Goal: Information Seeking & Learning: Learn about a topic

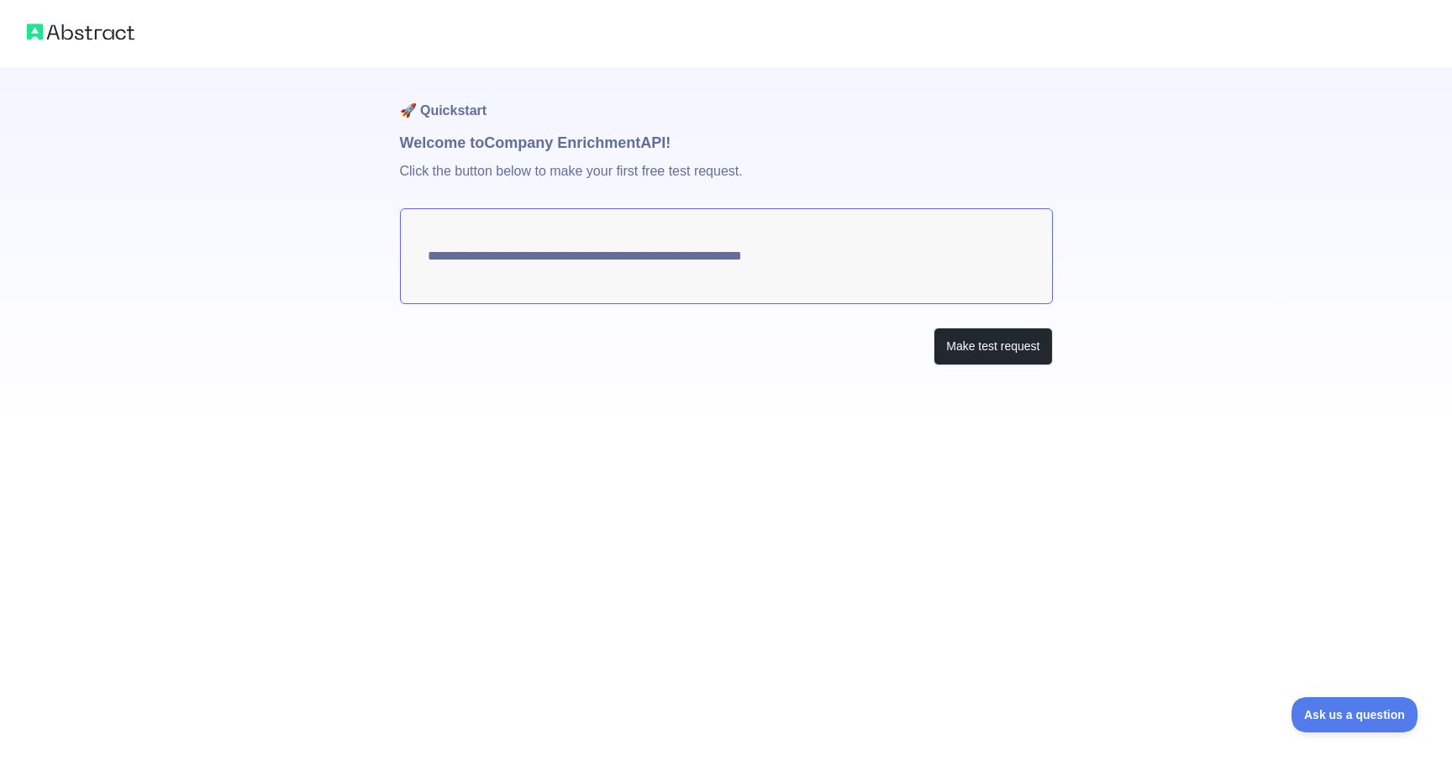
click at [762, 250] on textarea "**********" at bounding box center [726, 256] width 653 height 96
click at [1037, 355] on button "Make test request" at bounding box center [992, 347] width 118 height 38
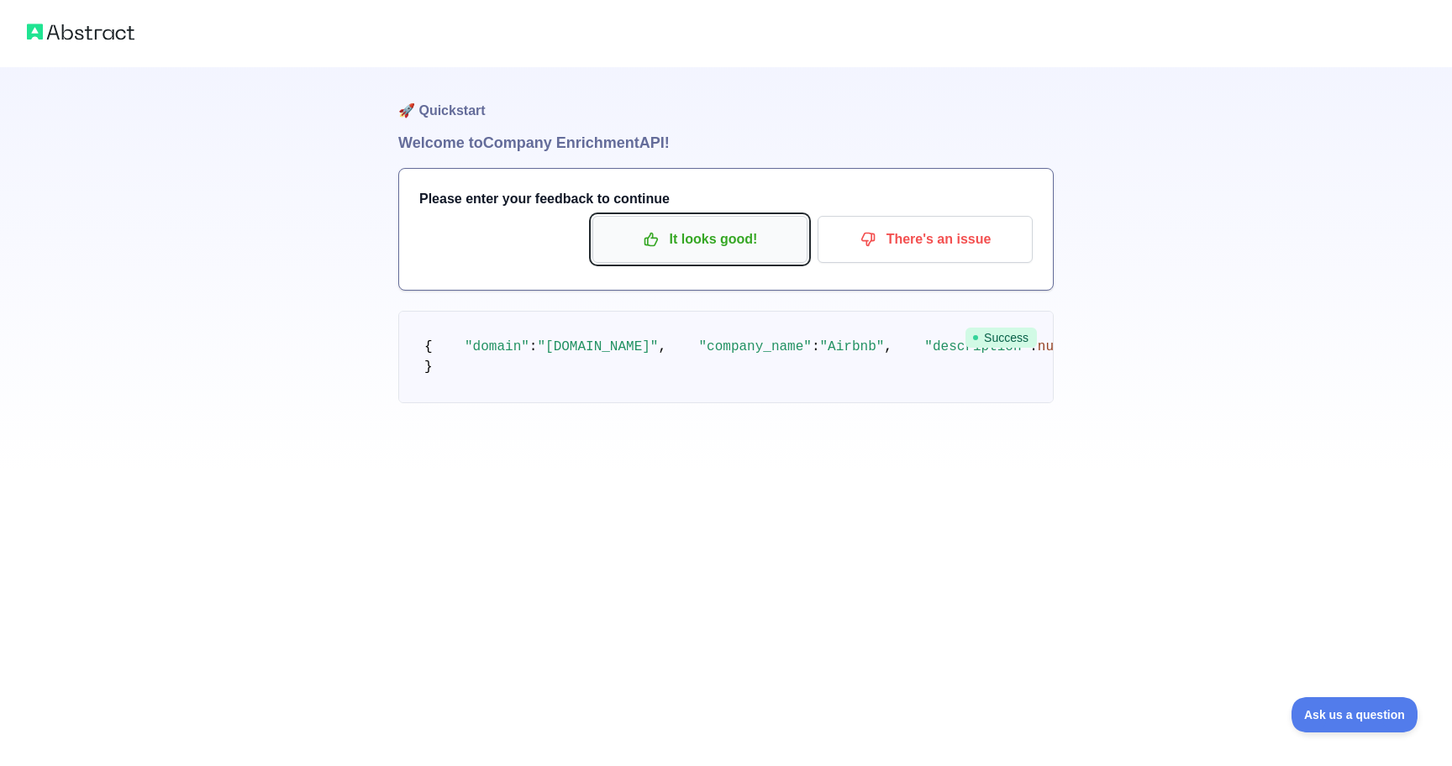
click at [706, 242] on p "It looks good!" at bounding box center [700, 239] width 190 height 29
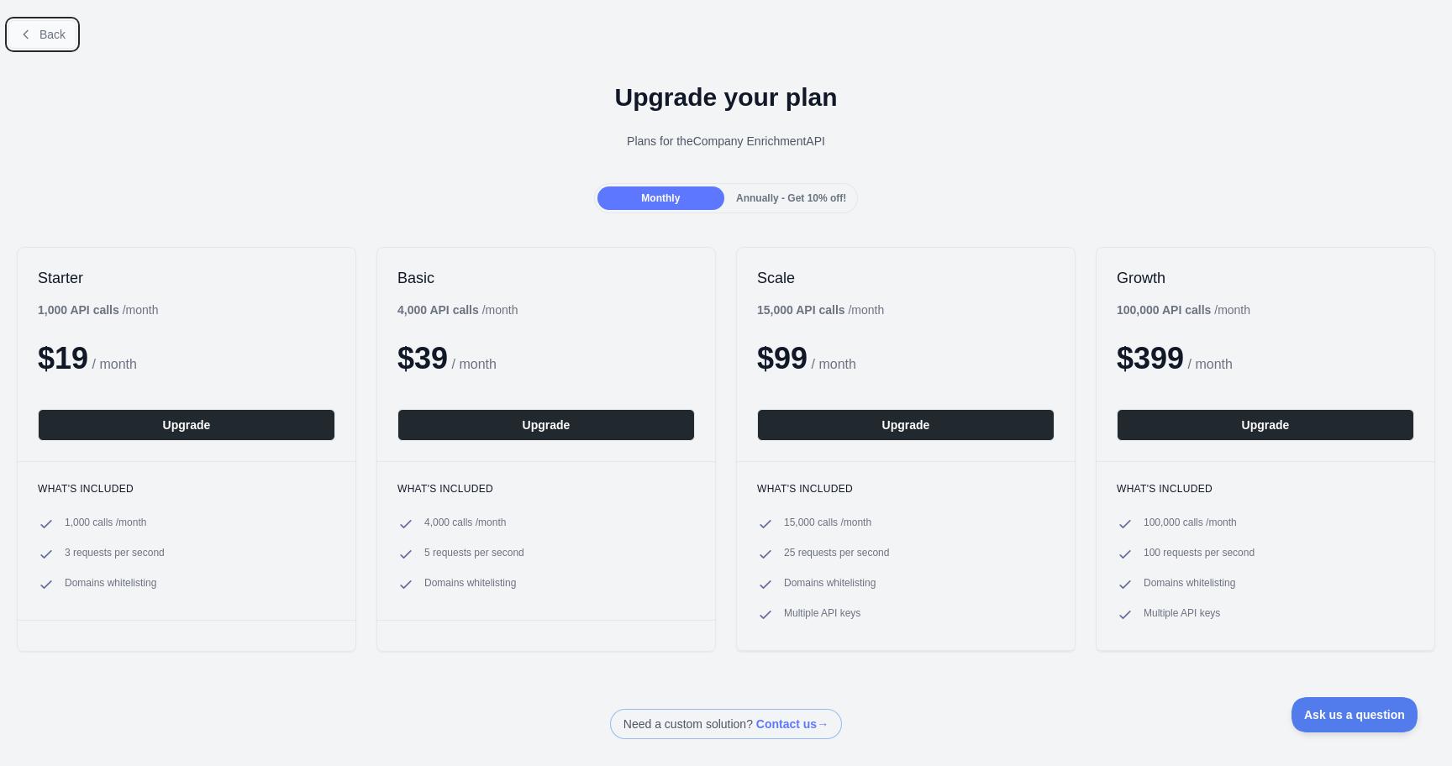
click at [42, 31] on span "Back" at bounding box center [52, 34] width 26 height 13
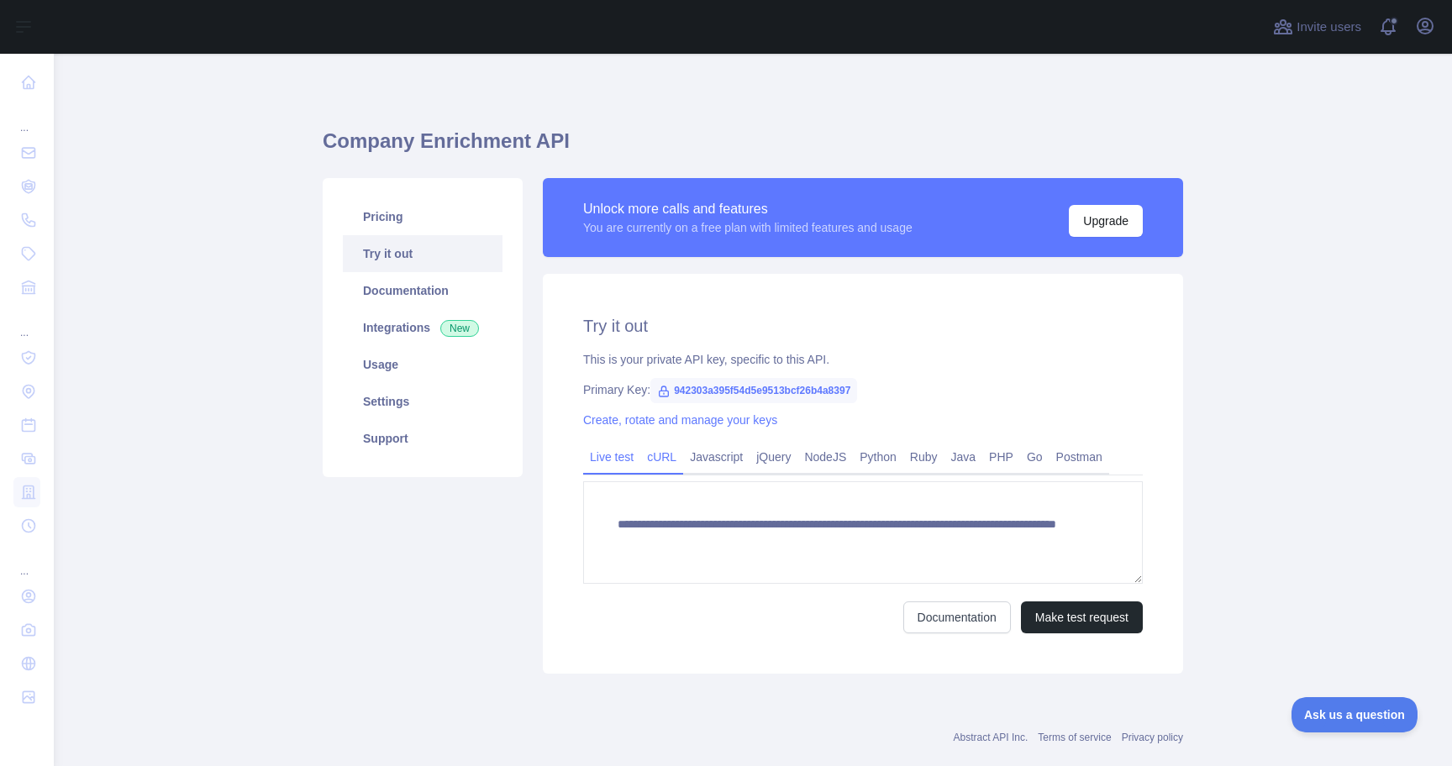
click at [645, 465] on link "cURL" at bounding box center [661, 457] width 43 height 27
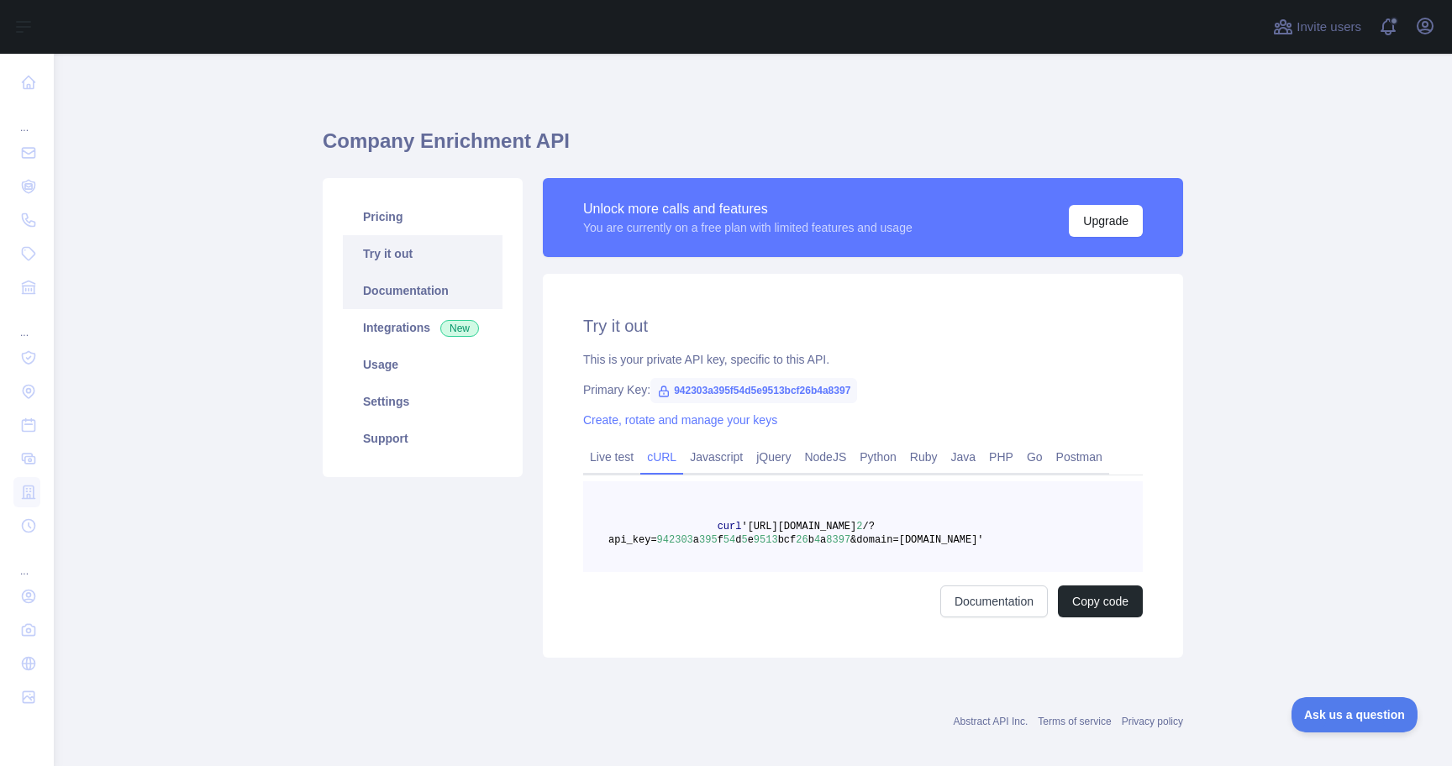
click at [406, 302] on link "Documentation" at bounding box center [423, 290] width 160 height 37
click at [405, 327] on link "Integrations New" at bounding box center [423, 327] width 160 height 37
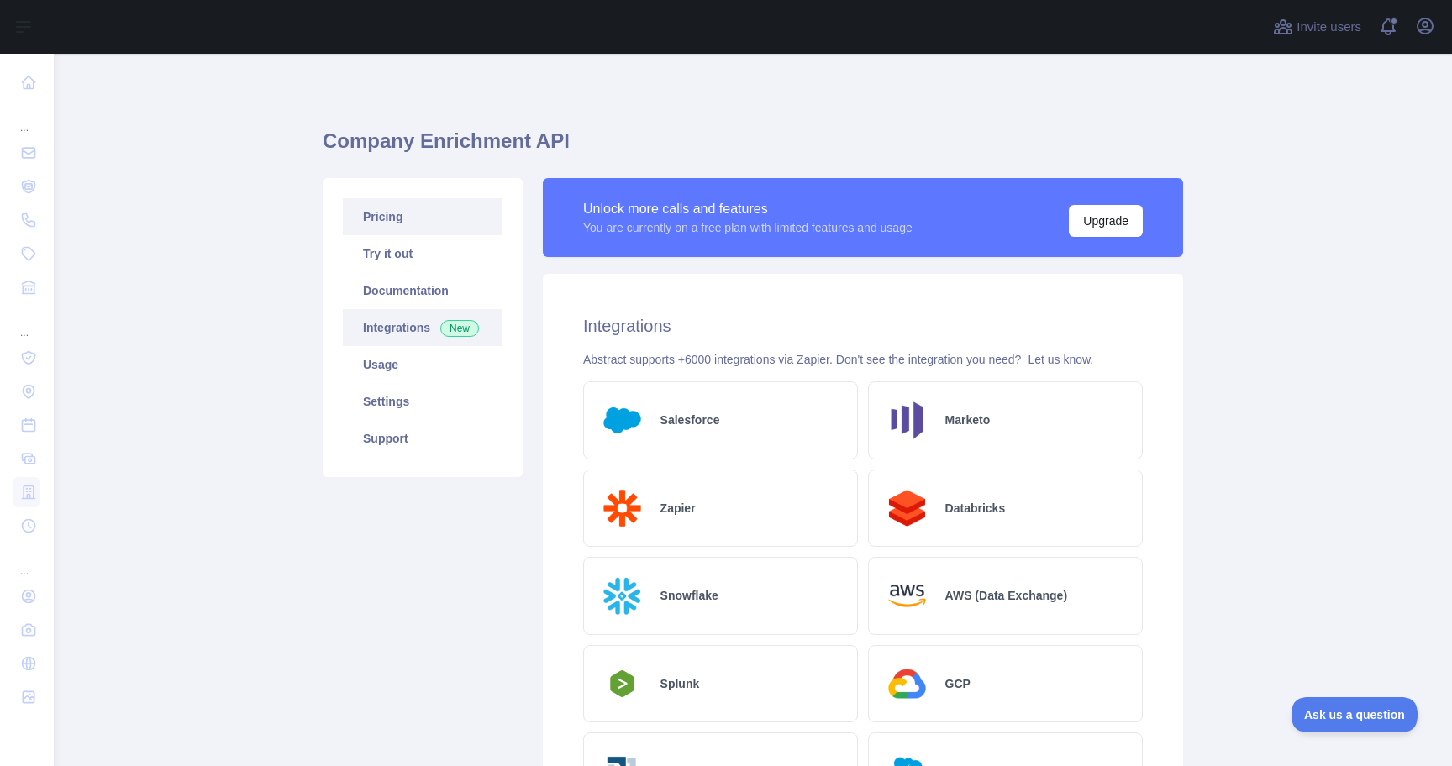
click at [407, 226] on link "Pricing" at bounding box center [423, 216] width 160 height 37
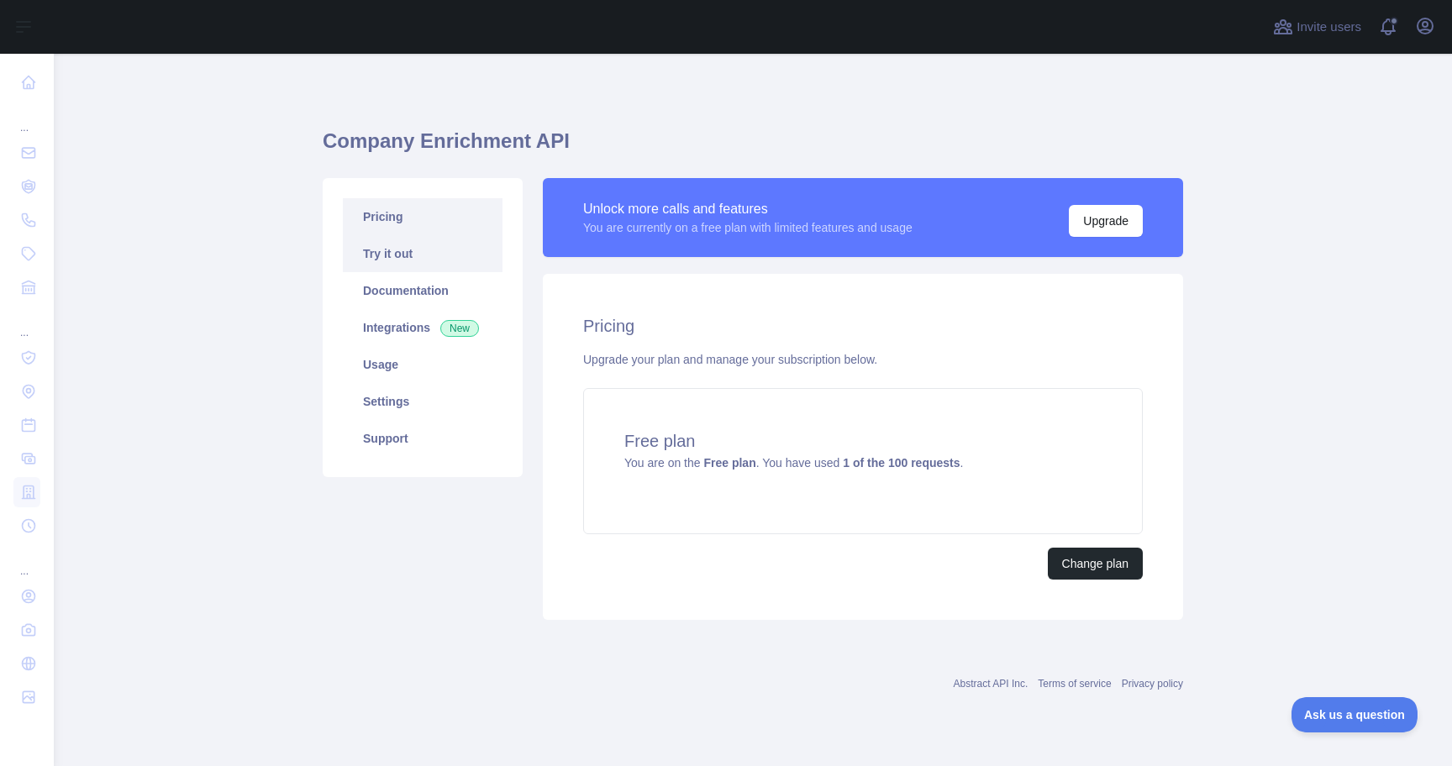
click at [420, 262] on link "Try it out" at bounding box center [423, 253] width 160 height 37
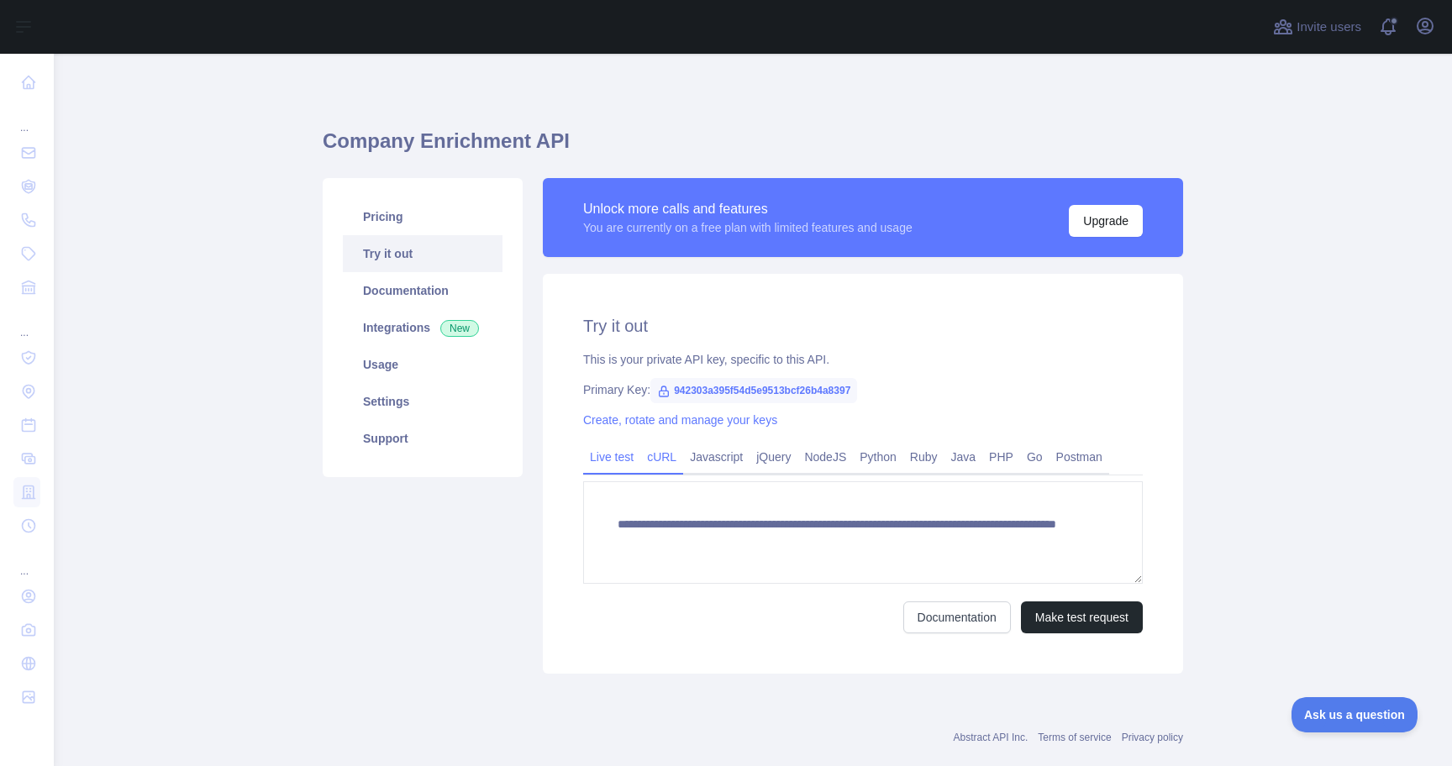
click at [654, 462] on link "cURL" at bounding box center [661, 457] width 43 height 27
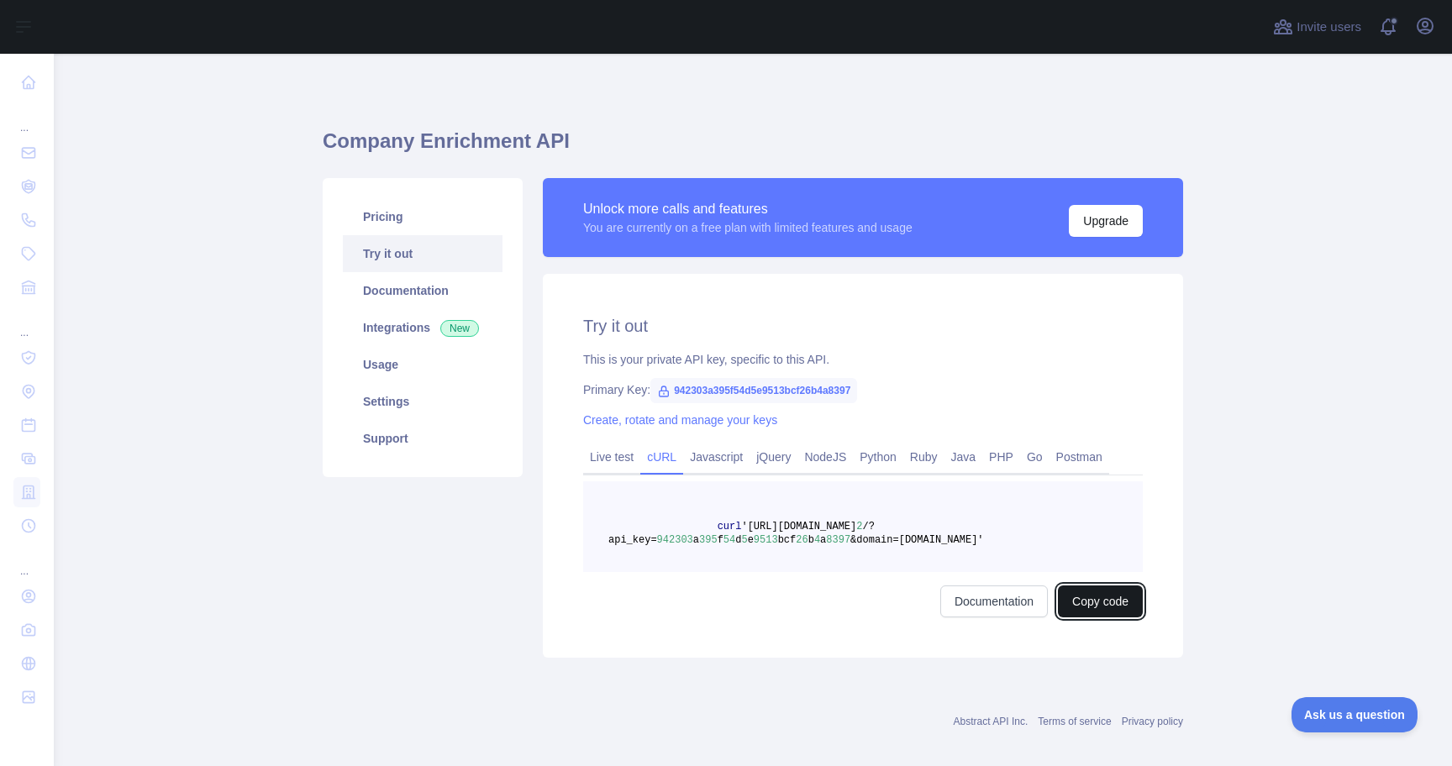
click at [1106, 607] on button "Copy code" at bounding box center [1100, 602] width 85 height 32
